Goal: Task Accomplishment & Management: Manage account settings

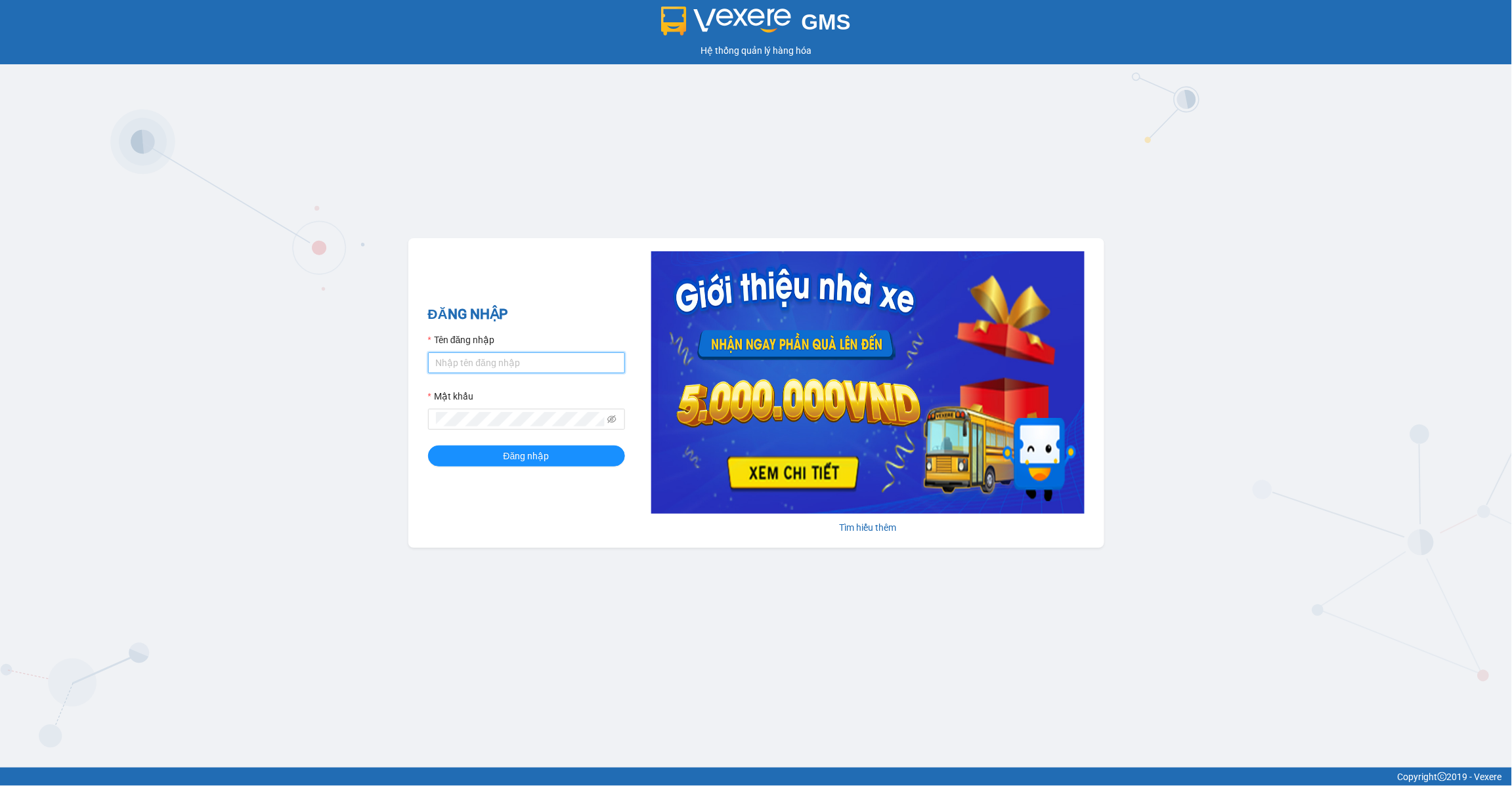
drag, startPoint x: 529, startPoint y: 358, endPoint x: 531, endPoint y: 367, distance: 9.2
click at [529, 358] on input "Tên đăng nhập" at bounding box center [526, 363] width 197 height 21
type input "lananh.anhkhangdn"
click at [609, 419] on icon "eye-invisible" at bounding box center [612, 418] width 9 height 9
click at [428, 445] on button "Đăng nhập" at bounding box center [526, 455] width 197 height 21
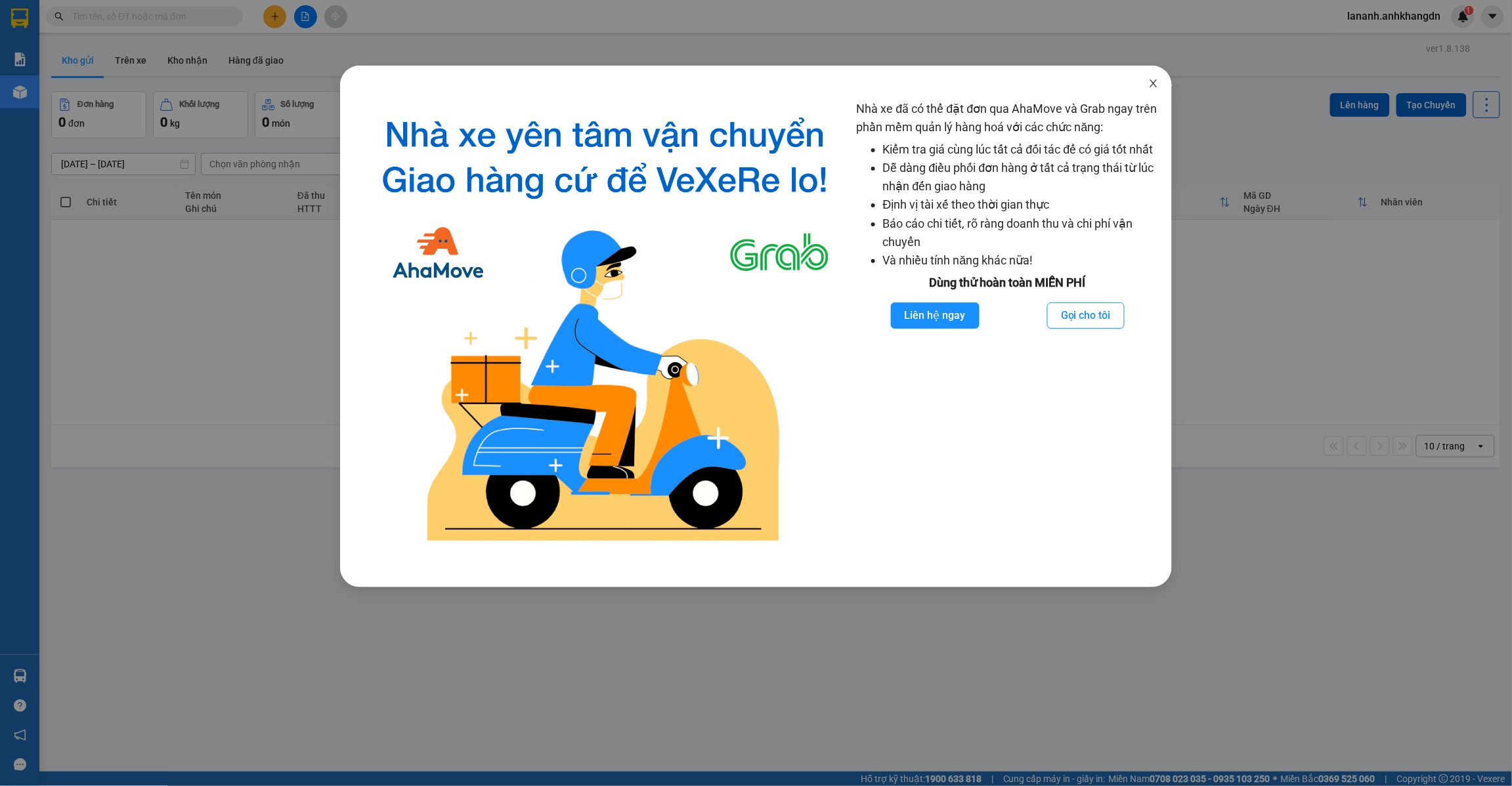
click at [1152, 87] on icon "close" at bounding box center [1153, 83] width 11 height 11
